Goal: Navigation & Orientation: Find specific page/section

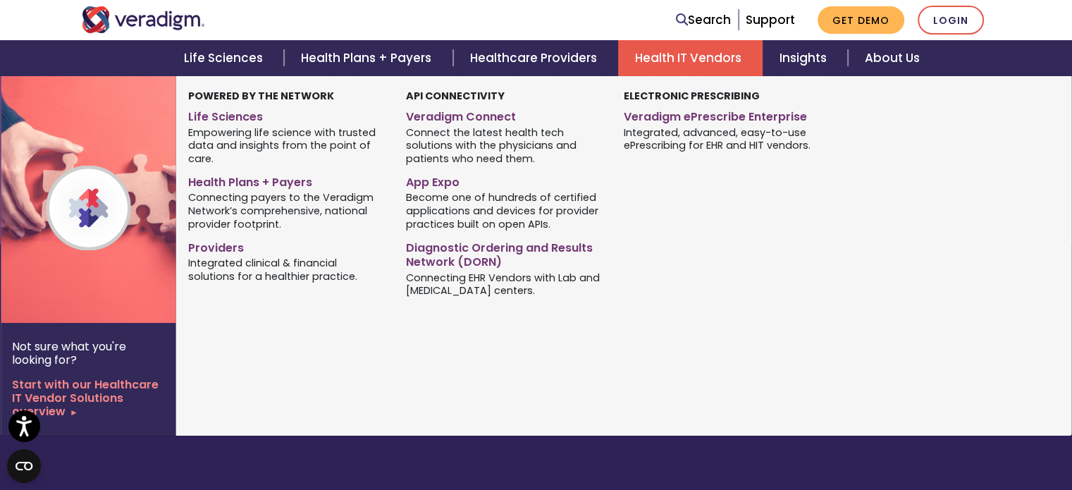
scroll to position [2027, 0]
click at [131, 301] on img at bounding box center [114, 199] width 227 height 247
click at [694, 51] on link "Health IT Vendors" at bounding box center [690, 58] width 144 height 36
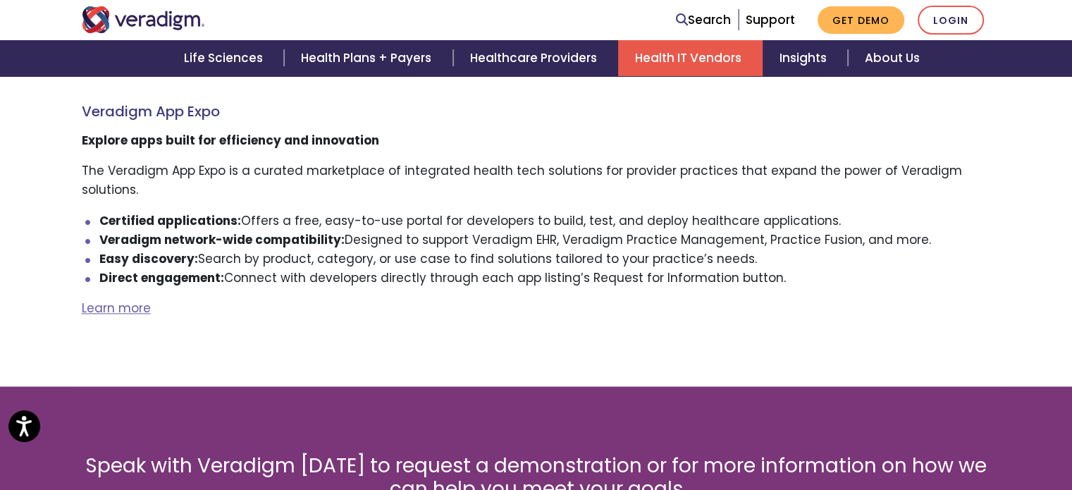
scroll to position [2296, 0]
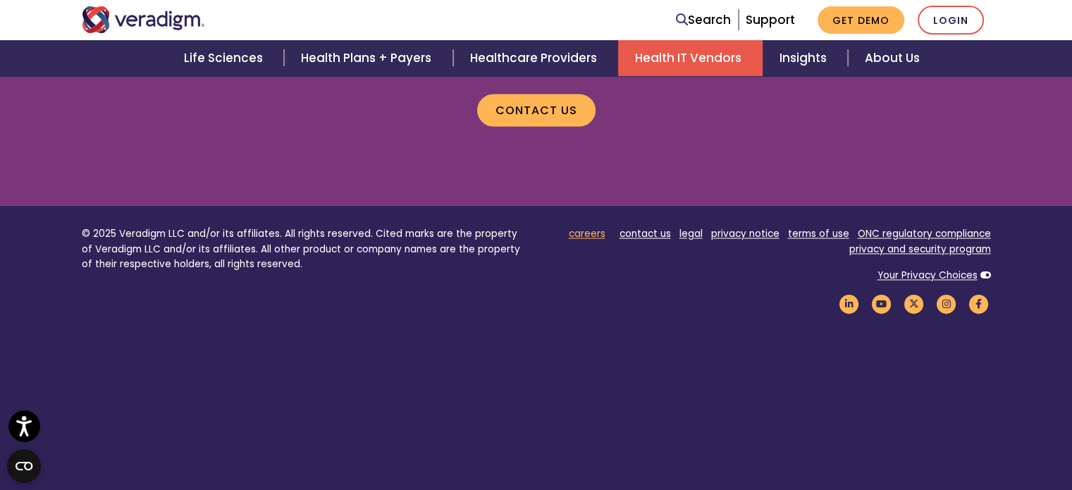
click at [588, 227] on link "careers" at bounding box center [587, 233] width 37 height 13
